Goal: Check status: Check status

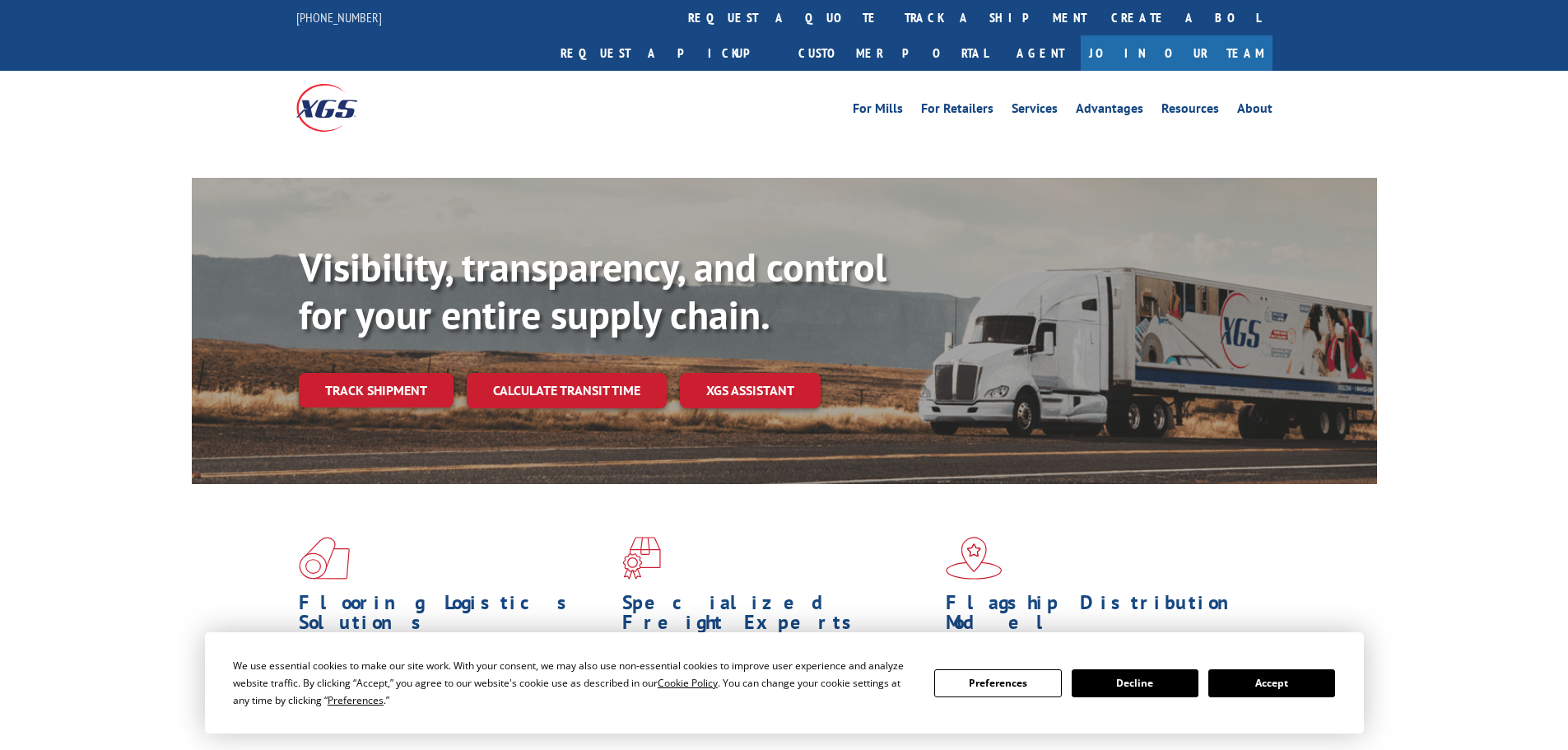
drag, startPoint x: 1326, startPoint y: 692, endPoint x: 1305, endPoint y: 682, distance: 23.3
click at [1314, 684] on button "Accept" at bounding box center [1272, 683] width 127 height 28
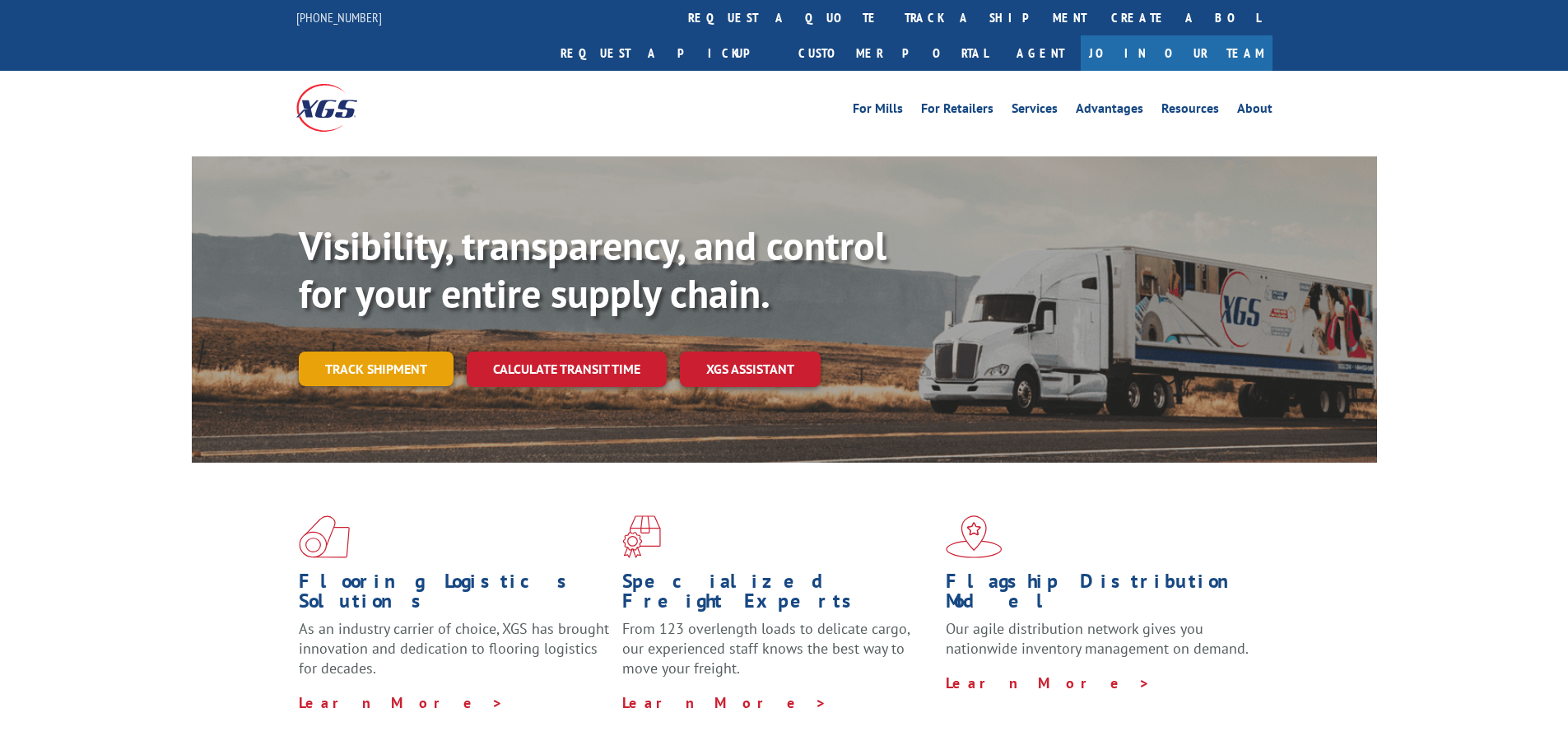
click at [356, 352] on link "Track shipment" at bounding box center [377, 369] width 155 height 35
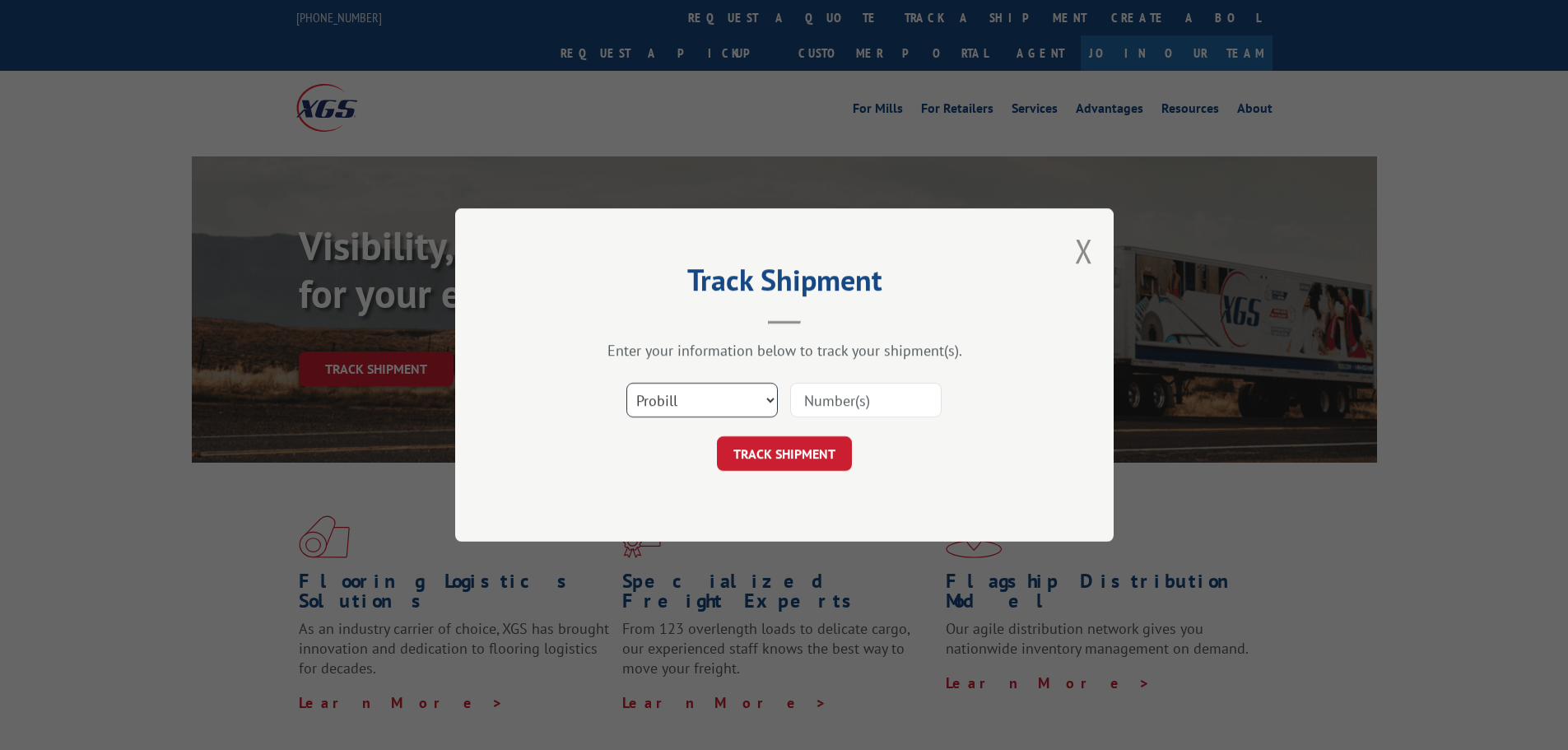
click at [635, 391] on select "Select category... Probill BOL PO" at bounding box center [702, 400] width 151 height 35
select select "po"
click at [626, 383] on select "Select category... Probill BOL PO" at bounding box center [702, 400] width 151 height 35
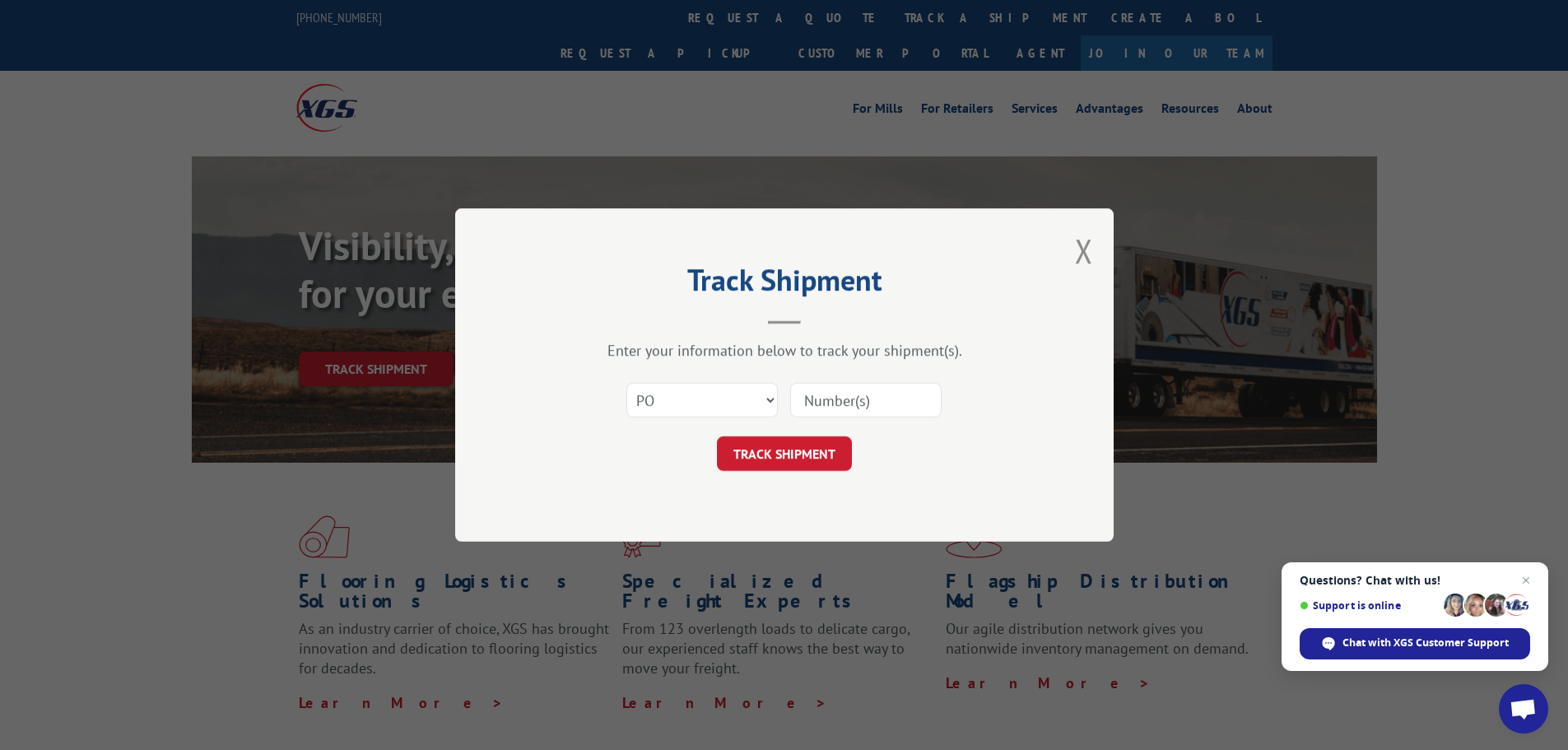
paste input "04522902"
type input "04522902"
click at [828, 450] on button "TRACK SHIPMENT" at bounding box center [785, 454] width 135 height 35
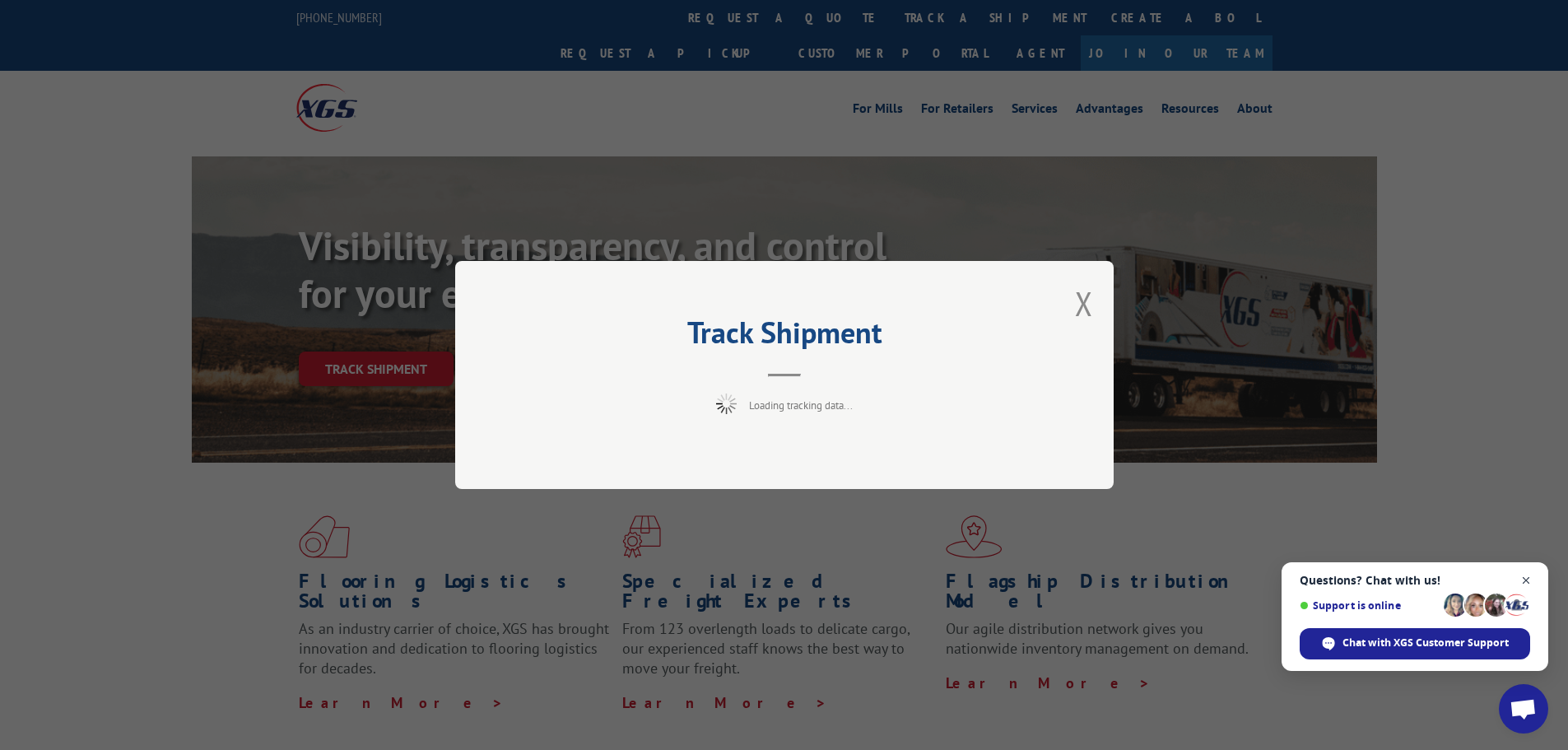
click at [1533, 577] on span "Close chat" at bounding box center [1527, 580] width 21 height 21
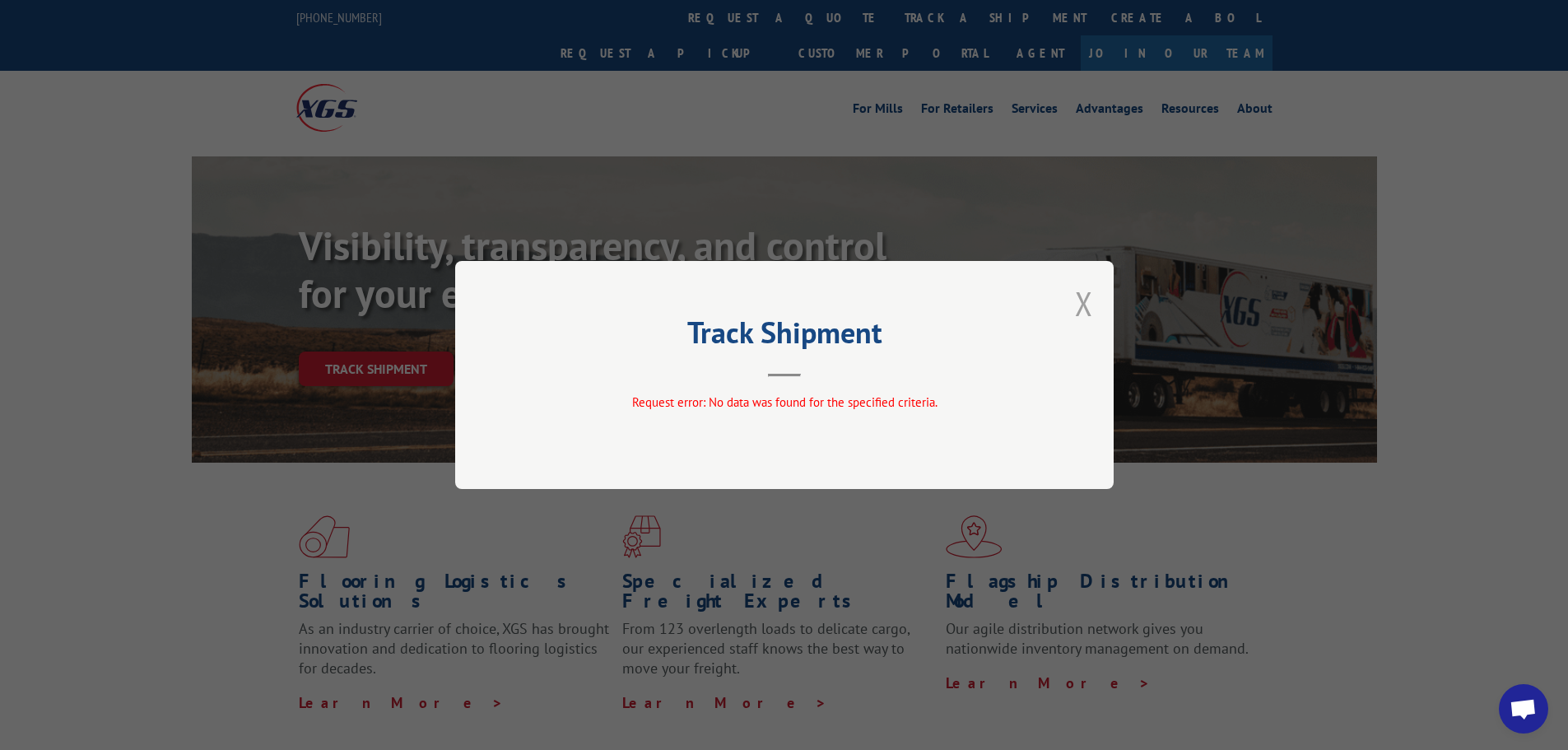
click at [1088, 312] on button "Close modal" at bounding box center [1085, 303] width 18 height 44
